Goal: Find specific page/section: Find specific page/section

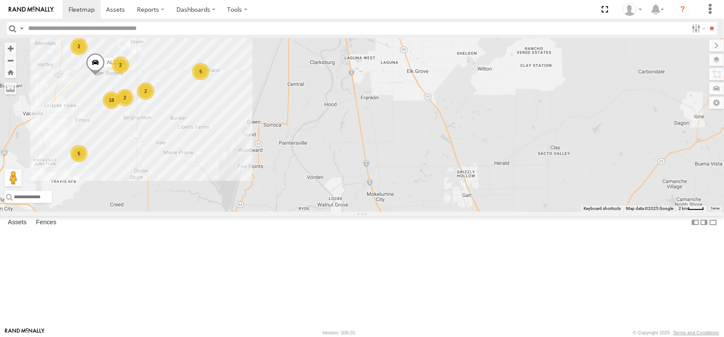
drag, startPoint x: 130, startPoint y: 83, endPoint x: 167, endPoint y: 127, distance: 57.2
click at [167, 127] on div "18 5 2 2 2 PT2416 AL2241 5 2 PT2421 AL2285" at bounding box center [362, 124] width 724 height 173
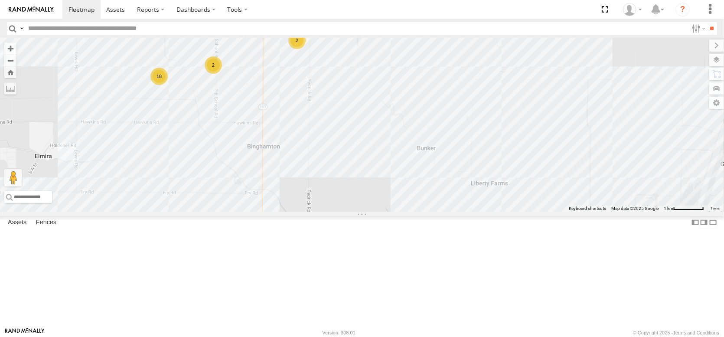
drag, startPoint x: 95, startPoint y: 153, endPoint x: 155, endPoint y: 101, distance: 79.9
click at [145, 103] on div "PT2416 AL2241 PT2421 AL2285 AL2347 AL2355 AL2319 18 3 2 2 2" at bounding box center [362, 124] width 724 height 173
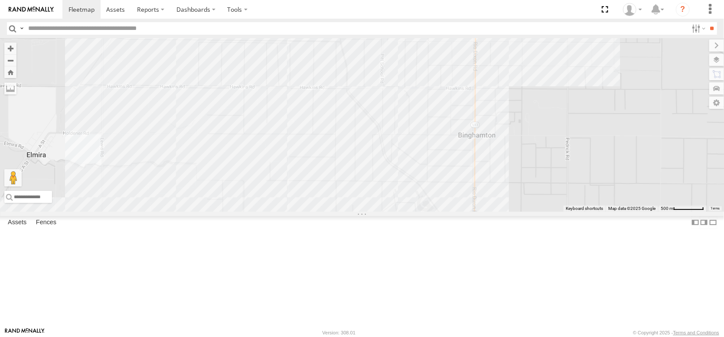
drag, startPoint x: 222, startPoint y: 95, endPoint x: 165, endPoint y: 185, distance: 106.2
click at [165, 185] on div "PT2416 AL2241 PT2421 AL2285 AL2347 AL2355 AL2319 17 AL2371" at bounding box center [362, 124] width 724 height 173
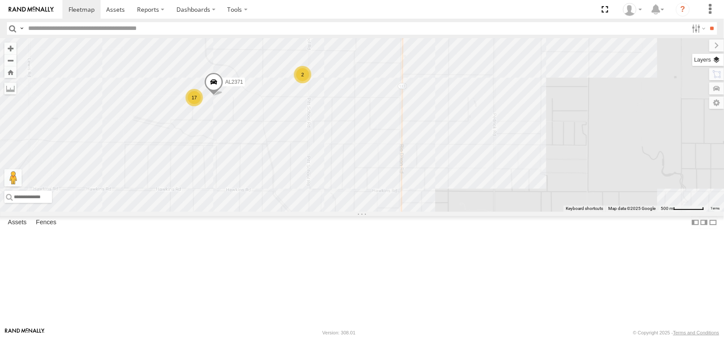
click at [718, 66] on label at bounding box center [708, 60] width 32 height 12
click at [0, 0] on span "Basemaps" at bounding box center [0, 0] width 0 height 0
click at [0, 0] on span "Satellite + Roadmap" at bounding box center [0, 0] width 0 height 0
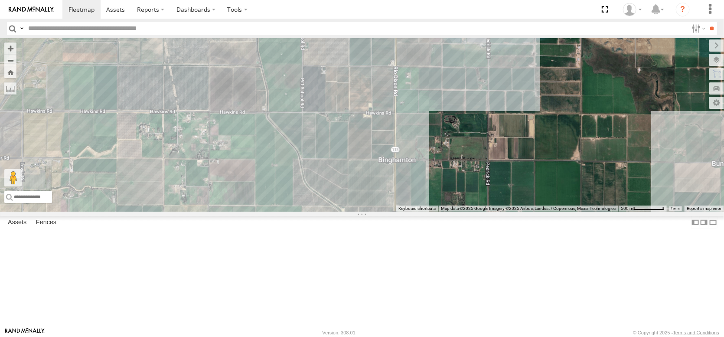
drag, startPoint x: 170, startPoint y: 201, endPoint x: 160, endPoint y: 107, distance: 95.0
click at [162, 113] on div "PT2416 AL2241 PT2421 AL2285 AL2347 AL2355 AL2319 AL2371 17 2 2" at bounding box center [362, 124] width 724 height 173
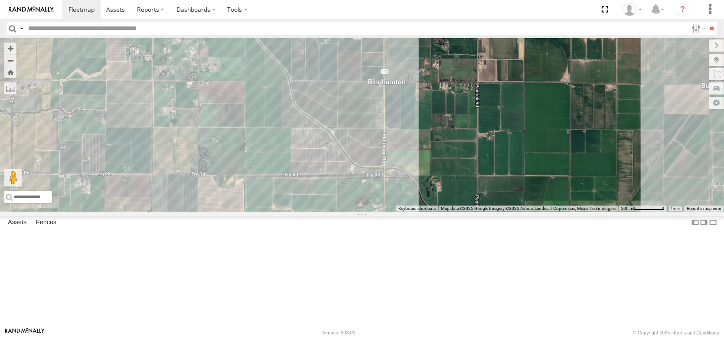
drag, startPoint x: 144, startPoint y: 123, endPoint x: 153, endPoint y: 172, distance: 49.7
click at [153, 174] on div "PT2416 AL2241 PT2421 AL2285 AL2347 AL2355 AL2319 AL2371 17 2 2" at bounding box center [362, 124] width 724 height 173
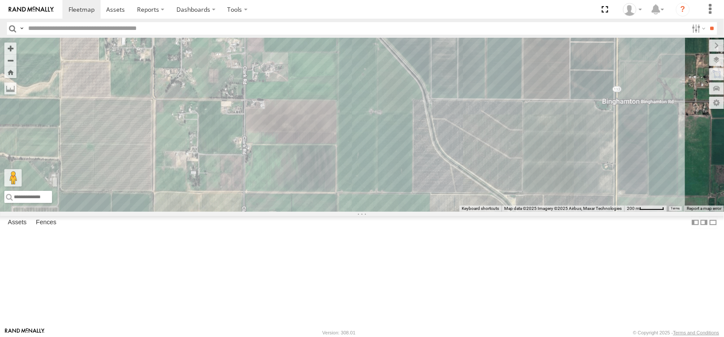
drag, startPoint x: 255, startPoint y: 140, endPoint x: 202, endPoint y: 206, distance: 84.8
click at [214, 199] on div "PT2416 AL2241 PT2421 AL2285 AL2347 AL2355 AL2319 AL2371" at bounding box center [362, 124] width 724 height 173
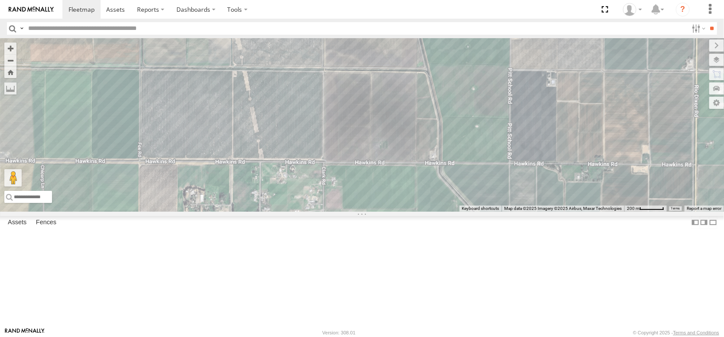
drag, startPoint x: 181, startPoint y: 129, endPoint x: 379, endPoint y: 179, distance: 204.8
click at [379, 179] on div "PT2416 AL2241 PT2421 AL2285 AL2347 AL2355 AL2319 AL2371" at bounding box center [362, 124] width 724 height 173
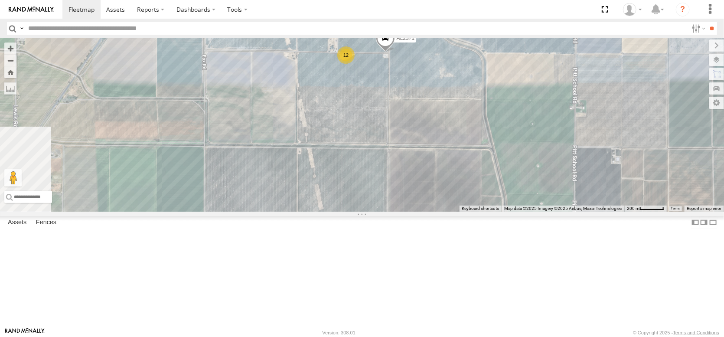
drag, startPoint x: 205, startPoint y: 153, endPoint x: 271, endPoint y: 234, distance: 104.7
click at [271, 212] on div "PT2416 AL2241 PT2421 AL2285 AL2347 AL2355 AL2319 AL2371 12" at bounding box center [362, 124] width 724 height 173
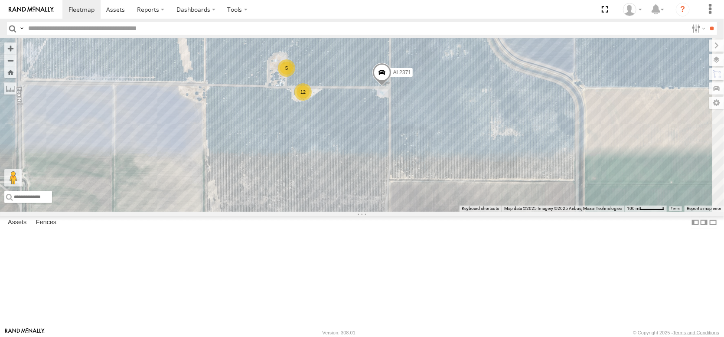
drag, startPoint x: 441, startPoint y: 115, endPoint x: 401, endPoint y: 154, distance: 55.8
click at [401, 154] on div "PT2416 AL2241 PT2421 AL2285 AL2347 AL2355 AL2319 AL2371 12 5" at bounding box center [362, 124] width 724 height 173
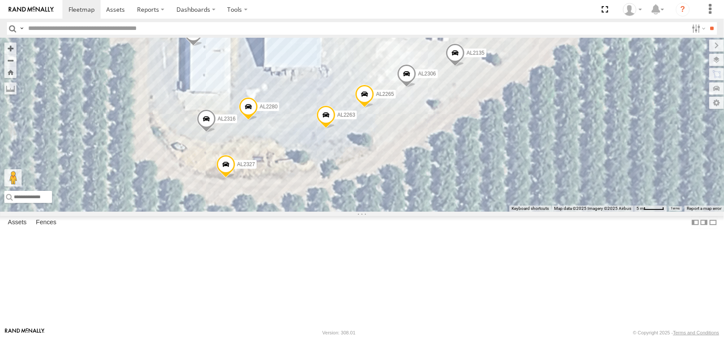
drag, startPoint x: 383, startPoint y: 156, endPoint x: 299, endPoint y: 212, distance: 101.4
click at [299, 212] on div "PT2416 AL2241 PT2421 AL2285 AL2347 AL2355 AL2319 AL2371 AL2299 AL2382 AL2263 AL…" at bounding box center [362, 124] width 724 height 173
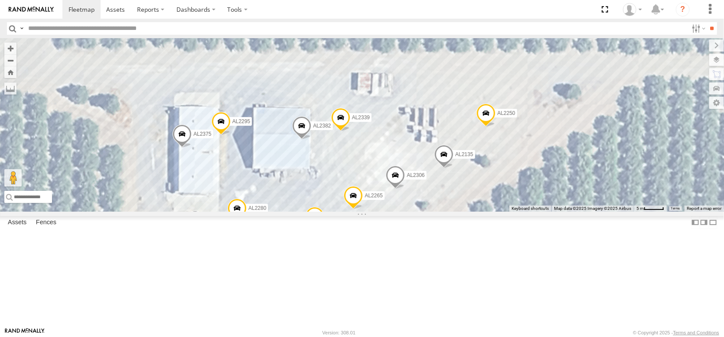
drag, startPoint x: 332, startPoint y: 140, endPoint x: 321, endPoint y: 245, distance: 105.1
click at [321, 212] on div "PT2416 AL2241 PT2421 AL2285 AL2347 AL2355 AL2319 AL2371 AL2299 AL2382 AL2263 AL…" at bounding box center [362, 124] width 724 height 173
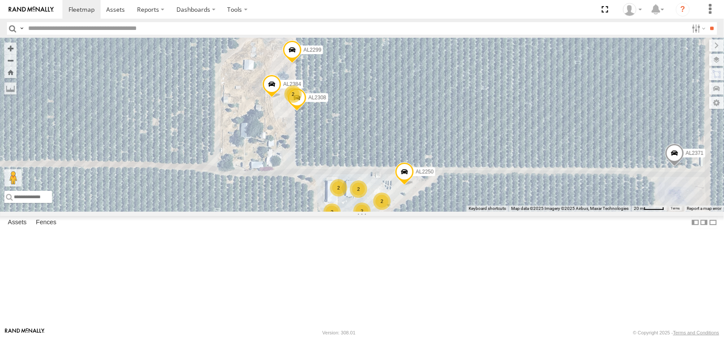
drag, startPoint x: 277, startPoint y: 143, endPoint x: 309, endPoint y: 199, distance: 63.9
click at [309, 199] on div "AL2250 2 2 2 2 3 AL2371 2 AL2299 AL2308 AL2384" at bounding box center [362, 124] width 724 height 173
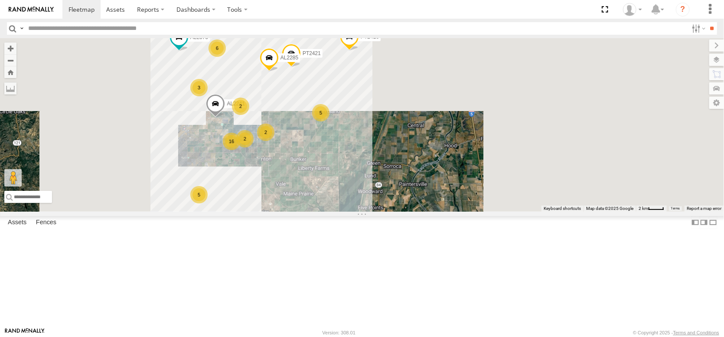
drag, startPoint x: 315, startPoint y: 88, endPoint x: 231, endPoint y: 246, distance: 179.2
click at [231, 212] on div "AL2241 6 16 5 2 2 2 PT2416 5 3 PT2421 AL2375 AL2285" at bounding box center [362, 124] width 724 height 173
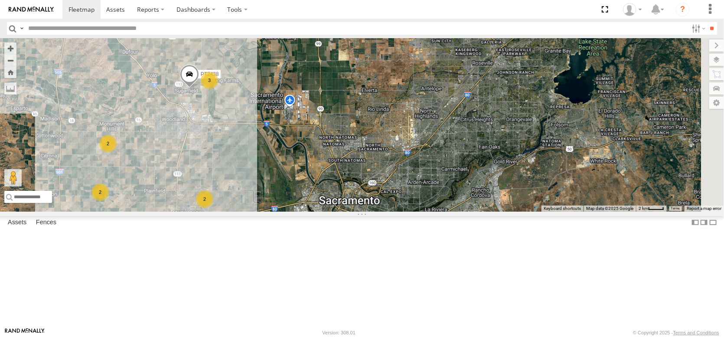
drag, startPoint x: 239, startPoint y: 100, endPoint x: 185, endPoint y: 229, distance: 140.3
click at [185, 212] on div "AL2241 6 16 5 2 2 2 PT2416 5 3 PT2421 2 AL2285 26 2 AL2347 3 3 2 PT2438 2" at bounding box center [362, 124] width 724 height 173
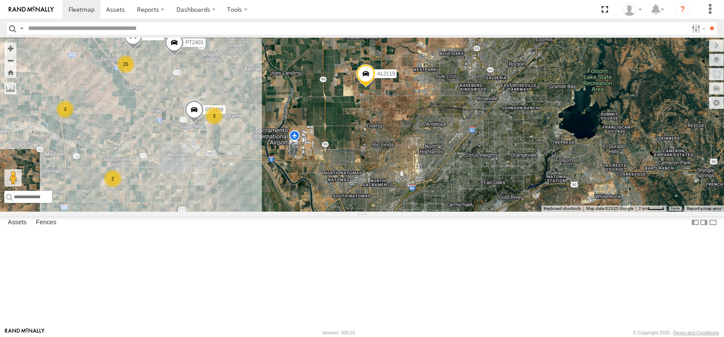
drag, startPoint x: 145, startPoint y: 133, endPoint x: 151, endPoint y: 161, distance: 29.2
click at [151, 161] on div "AL2241 6 16 5 2 2 2 PT2416 5 3 PT2421 2 AL2285 26 2 AL2347 3 3 2 PT2438 2 25 3 …" at bounding box center [362, 124] width 724 height 173
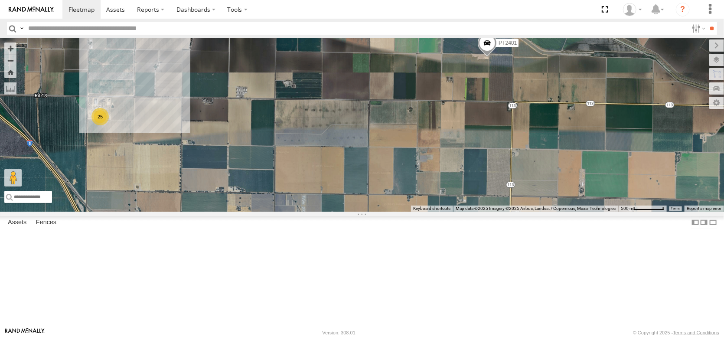
drag, startPoint x: 201, startPoint y: 282, endPoint x: 235, endPoint y: 163, distance: 123.6
click at [235, 163] on div "AL2241 PT2416 PT2421 AL2285 AL2347 PT2438 PT2407 AL2119 PT2401 25" at bounding box center [362, 124] width 724 height 173
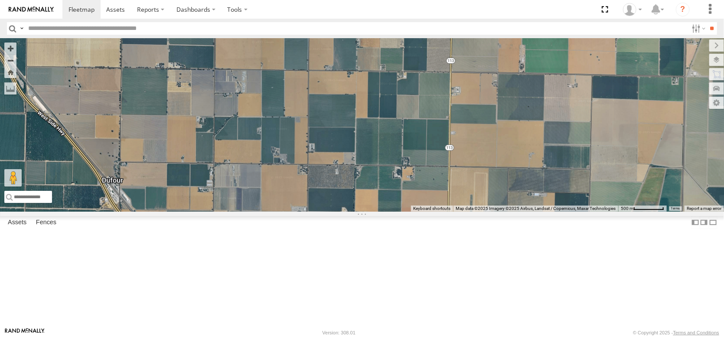
drag, startPoint x: 274, startPoint y: 212, endPoint x: 209, endPoint y: 99, distance: 130.1
click at [208, 105] on div "AL2241 PT2416 PT2421 AL2285 AL2347 PT2438 PT2407 AL2119 PT2401 25" at bounding box center [362, 124] width 724 height 173
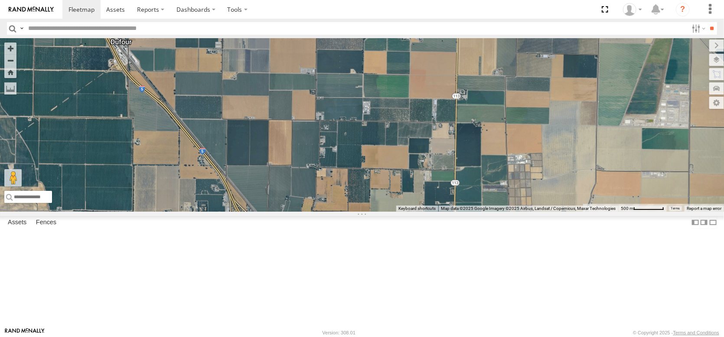
drag, startPoint x: 203, startPoint y: 131, endPoint x: 176, endPoint y: 68, distance: 68.9
click at [178, 71] on div "AL2241 PT2416 PT2421 AL2285 AL2347 PT2438 PT2407 AL2119 PT2401 25" at bounding box center [362, 124] width 724 height 173
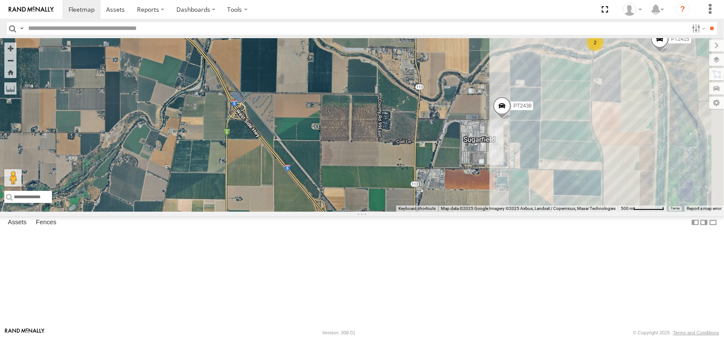
drag, startPoint x: 276, startPoint y: 199, endPoint x: 193, endPoint y: 39, distance: 180.5
click at [194, 39] on body at bounding box center [362, 168] width 724 height 337
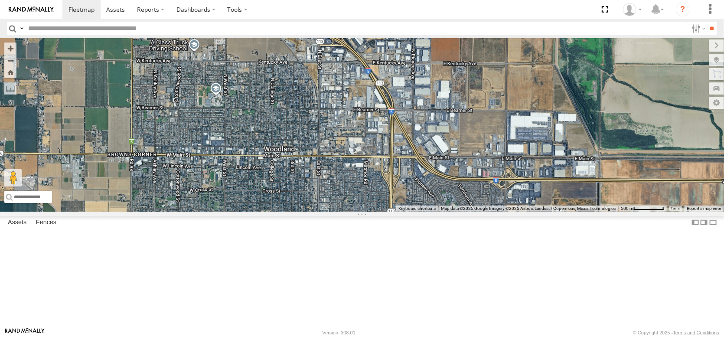
drag, startPoint x: 277, startPoint y: 121, endPoint x: 253, endPoint y: 49, distance: 75.9
click at [254, 49] on div "AL2241 PT2416 PT2421 AL2285 AL2347 PT2438 PT2407 AL2119 PT2401 25 PT2415 2" at bounding box center [362, 124] width 724 height 173
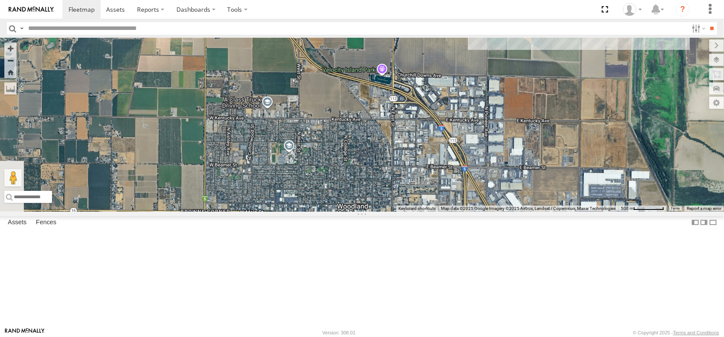
drag, startPoint x: 267, startPoint y: 111, endPoint x: 374, endPoint y: 255, distance: 179.1
click at [373, 212] on div "AL2241 PT2416 PT2421 AL2285 AL2347 PT2438 PT2407 AL2119 PT2401 25 PT2415 2" at bounding box center [362, 124] width 724 height 173
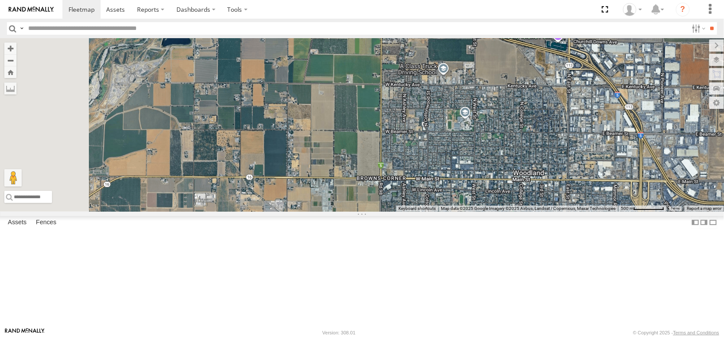
drag, startPoint x: 240, startPoint y: 151, endPoint x: 440, endPoint y: 98, distance: 206.6
click at [440, 98] on div "AL2241 PT2416 PT2421 AL2285 AL2347 PT2438 PT2407 AL2119 PT2401 25 PT2415 2" at bounding box center [362, 124] width 724 height 173
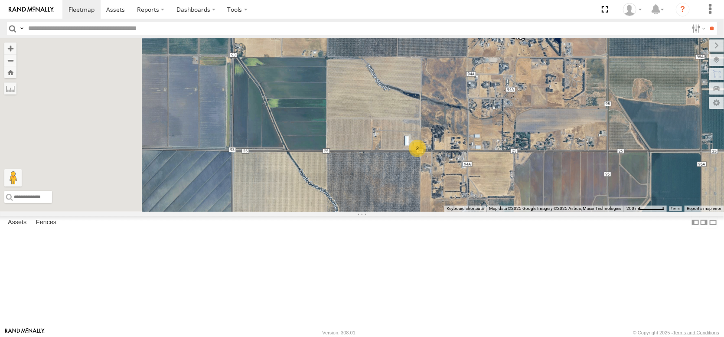
drag, startPoint x: 166, startPoint y: 264, endPoint x: 385, endPoint y: 208, distance: 226.5
click at [381, 211] on div "AL2241 PT2416 PT2421 AL2285 AL2347 PT2438 PT2407 AL2119 PT2401 PT2415 2" at bounding box center [362, 124] width 724 height 173
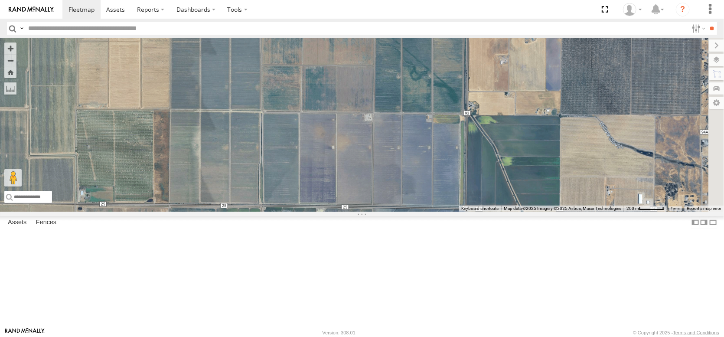
drag, startPoint x: 383, startPoint y: 179, endPoint x: 224, endPoint y: 284, distance: 190.3
click at [227, 212] on div "AL2241 PT2416 PT2421 AL2285 AL2347 PT2438 PT2407 AL2119 PT2401 PT2415" at bounding box center [362, 124] width 724 height 173
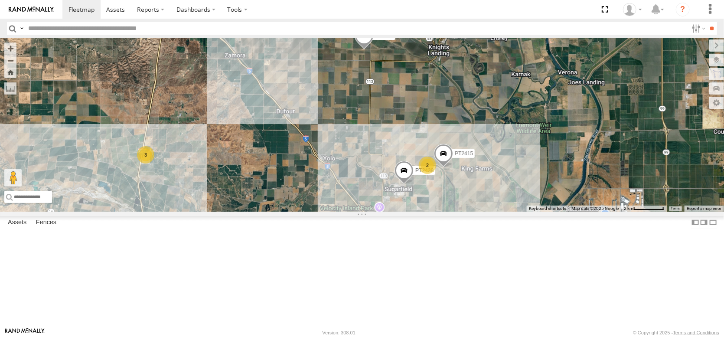
drag, startPoint x: 143, startPoint y: 144, endPoint x: 166, endPoint y: 301, distance: 158.6
click at [166, 212] on div "AL2241 PT2416 PT2421 AL2285 AL2347 PT2438 PT2407 AL2119 PT2401 PT2415 2 2 3 2 2" at bounding box center [362, 124] width 724 height 173
